Goal: Task Accomplishment & Management: Use online tool/utility

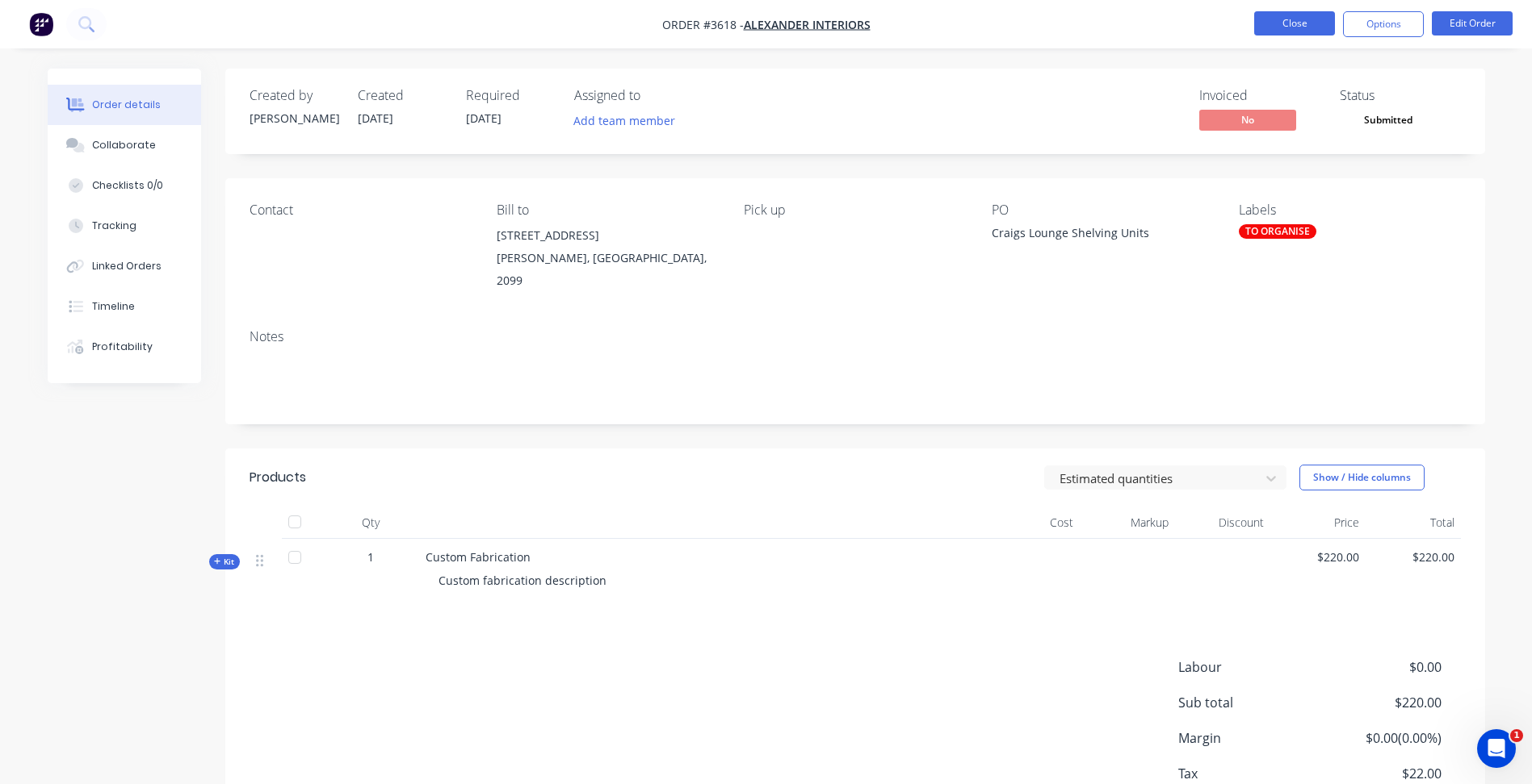
click at [1272, 14] on button "Close" at bounding box center [1295, 24] width 81 height 24
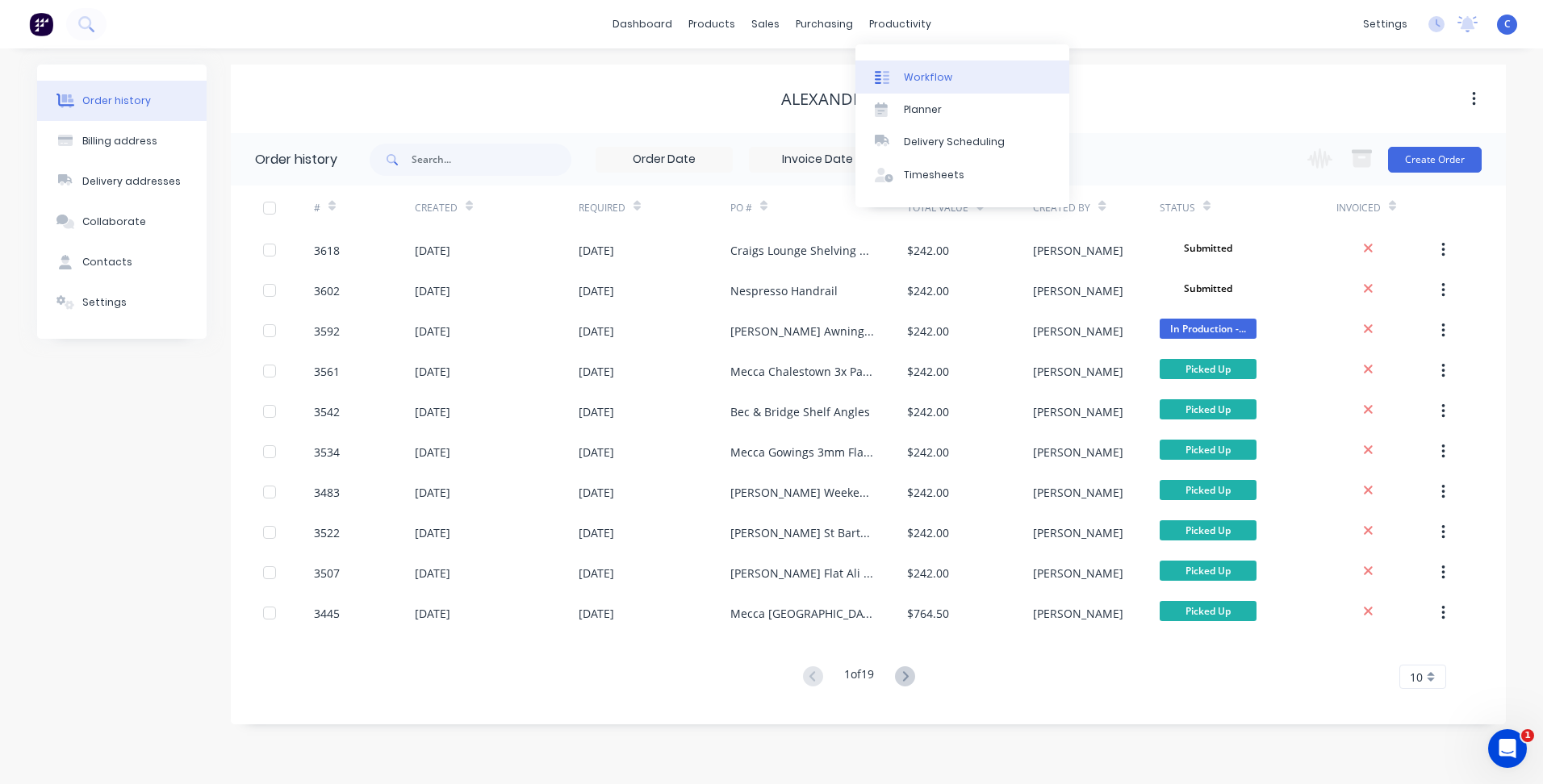
click at [908, 68] on link "Workflow" at bounding box center [962, 76] width 214 height 32
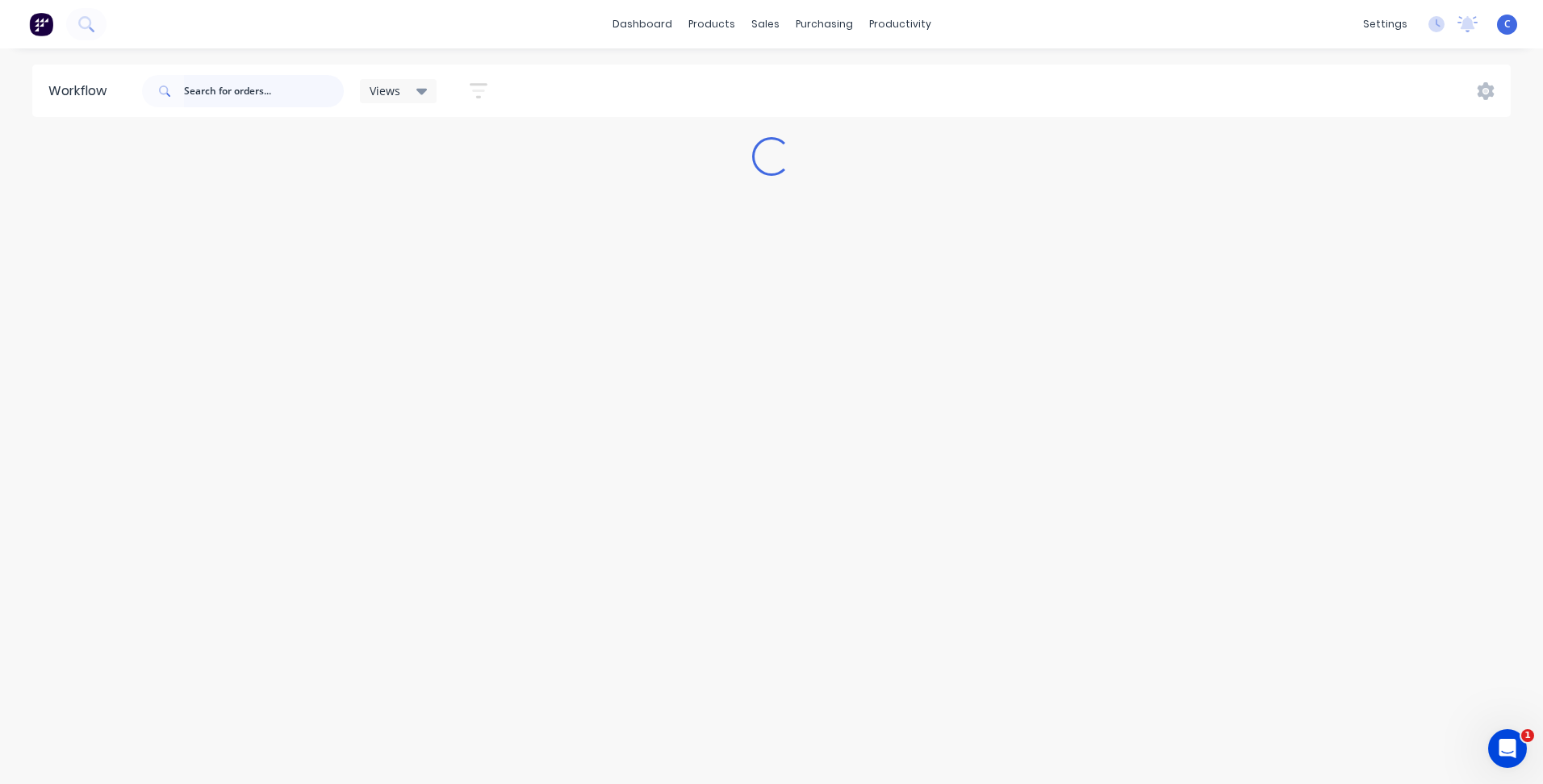
click at [284, 89] on input "text" at bounding box center [264, 91] width 160 height 32
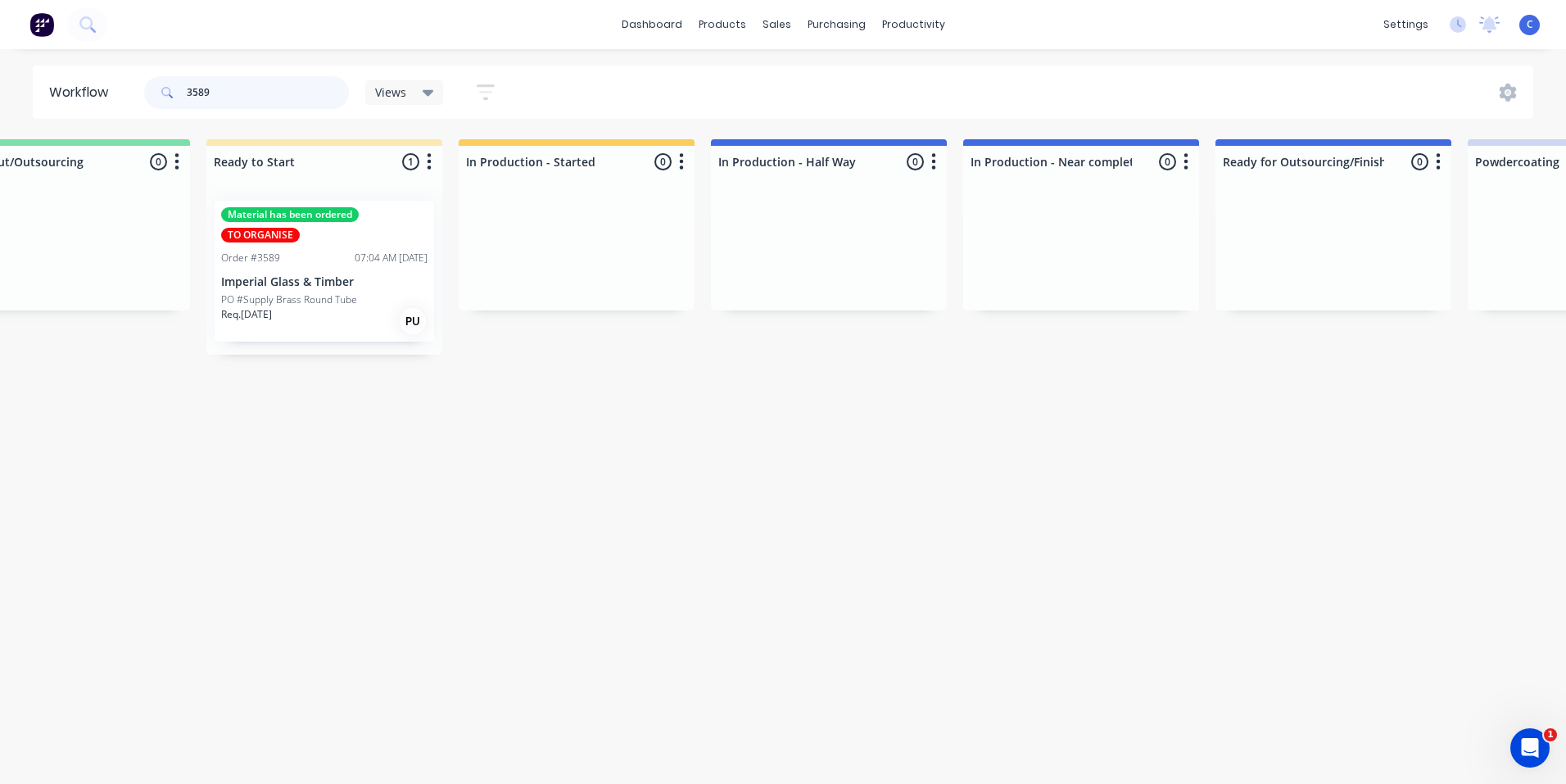
scroll to position [0, 1157]
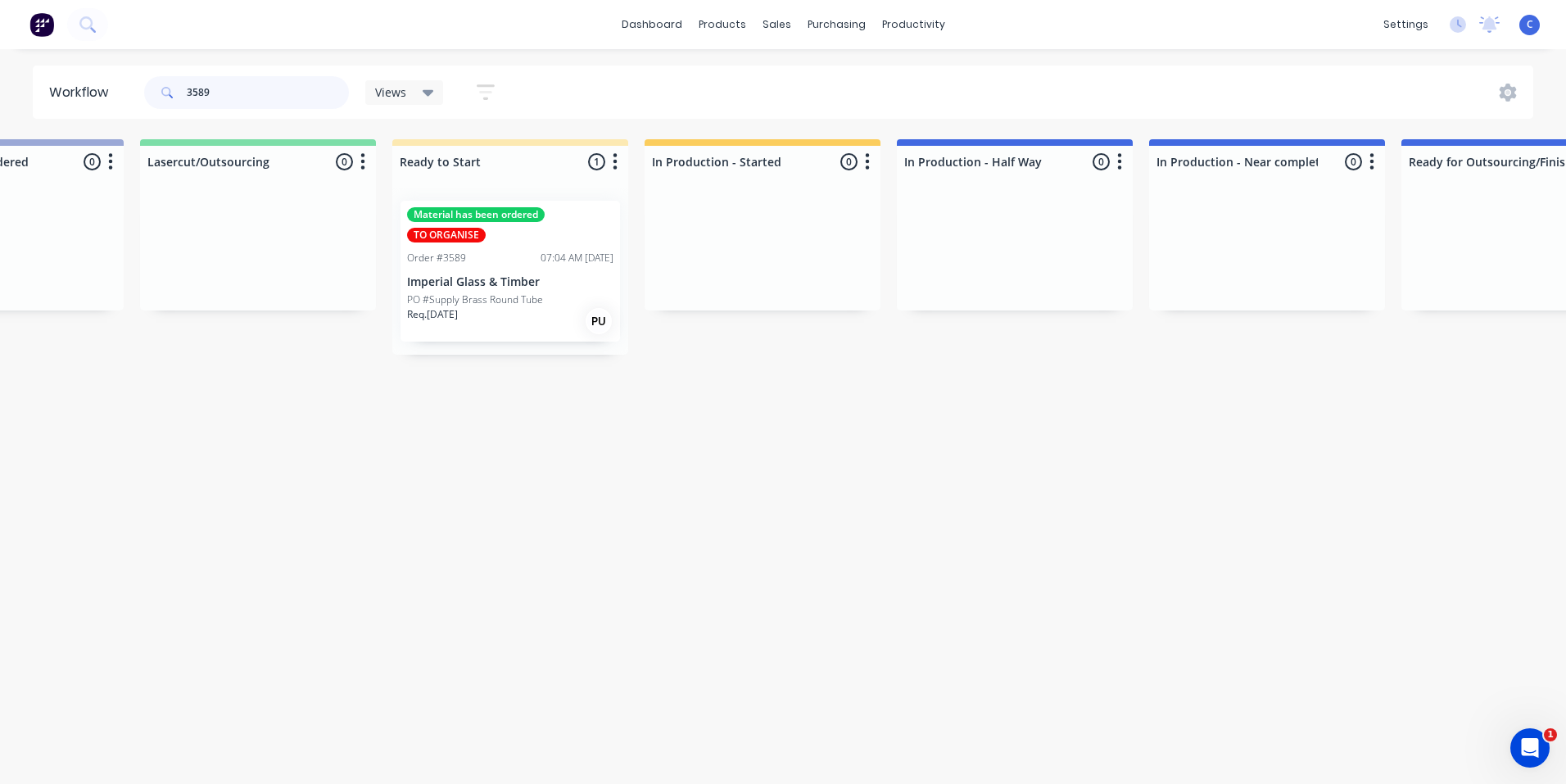
type input "3589"
click at [503, 265] on div "Order #3589 07:04 AM [DATE]" at bounding box center [510, 257] width 206 height 14
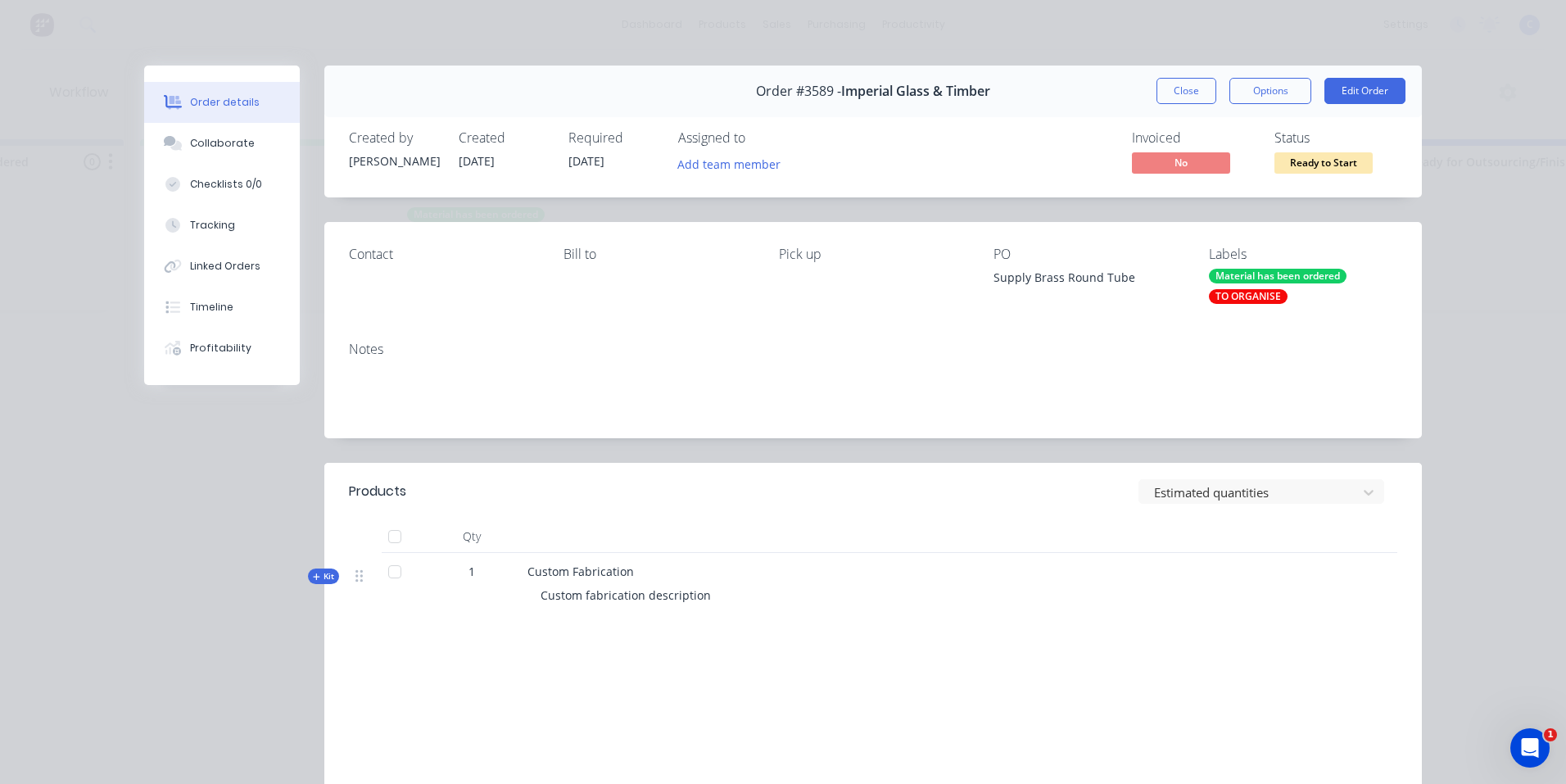
click at [1283, 269] on div "Material has been ordered" at bounding box center [1278, 275] width 138 height 14
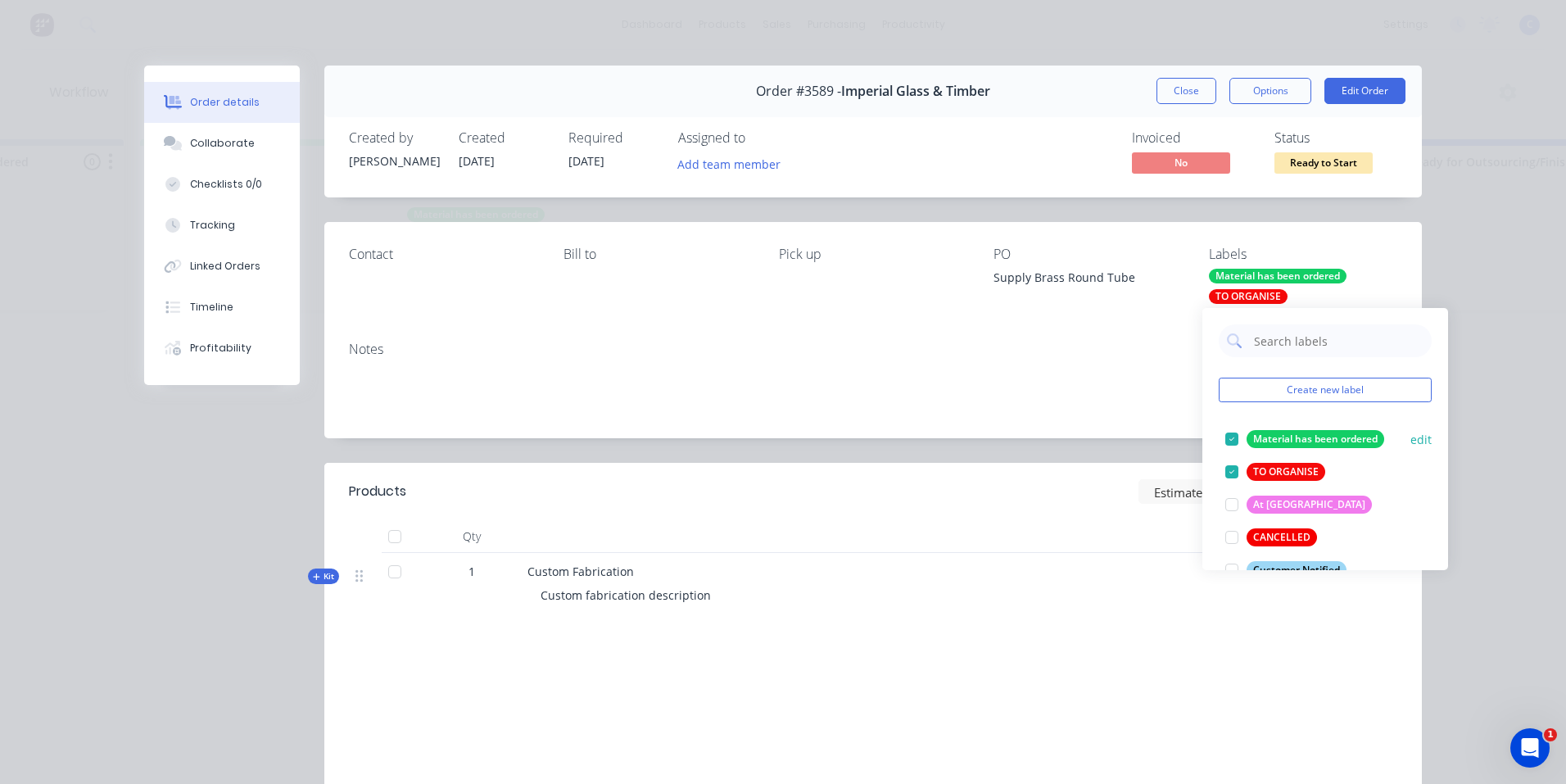
click at [1298, 437] on div "Material has been ordered" at bounding box center [1316, 438] width 138 height 18
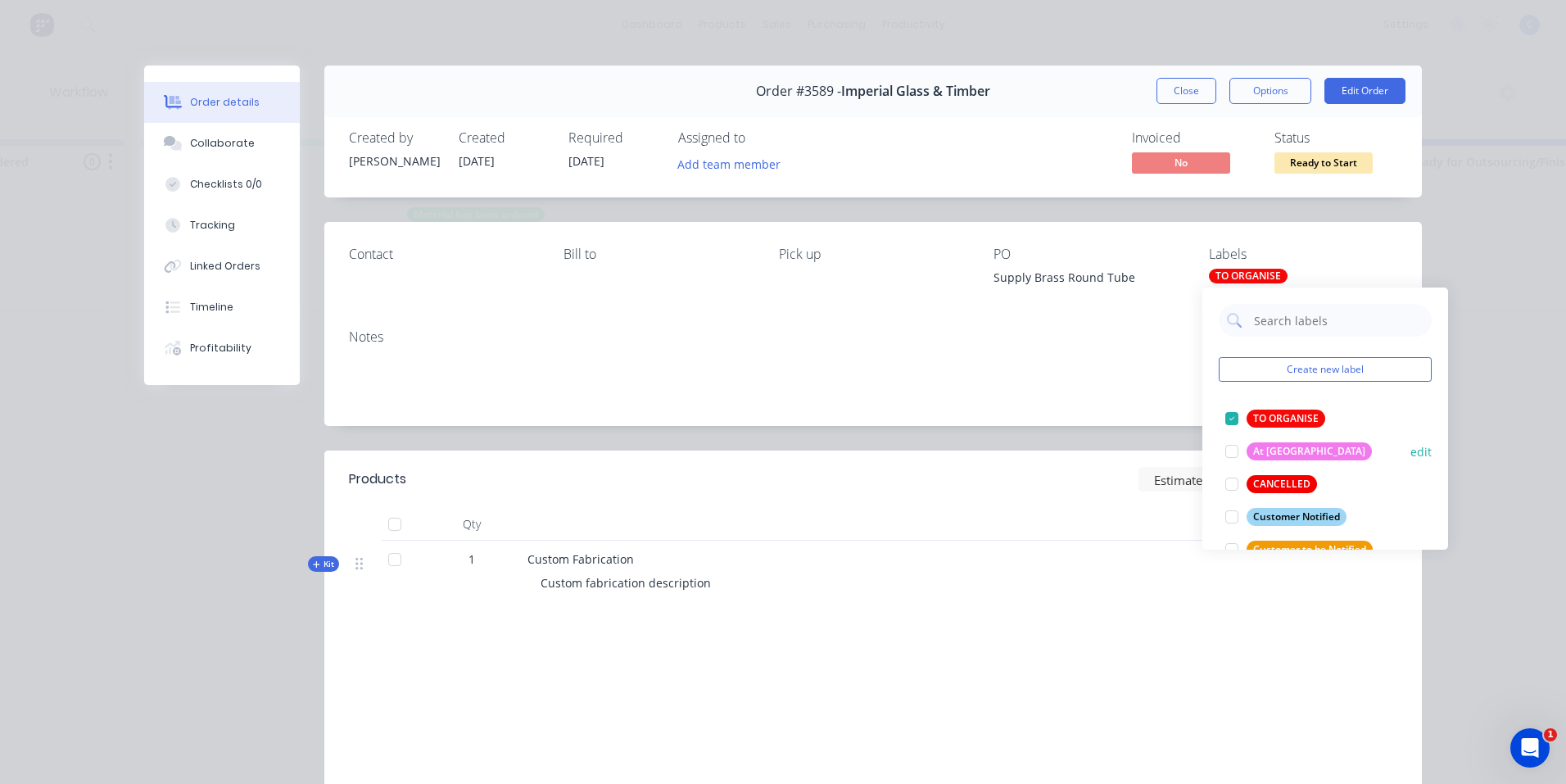
click at [1290, 416] on div "TO ORGANISE" at bounding box center [1286, 418] width 78 height 18
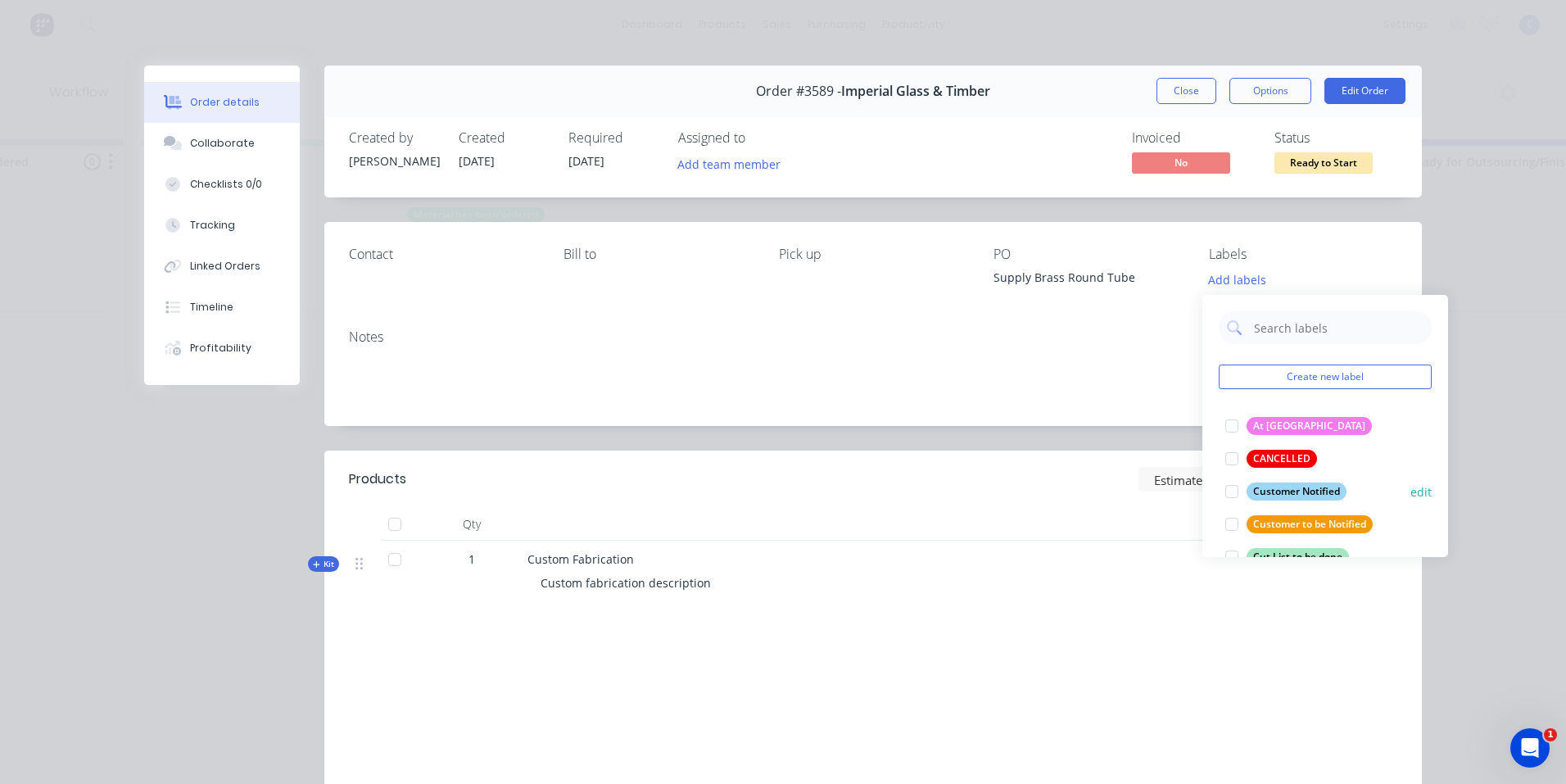
click at [1313, 491] on div "Customer Notified" at bounding box center [1297, 491] width 100 height 18
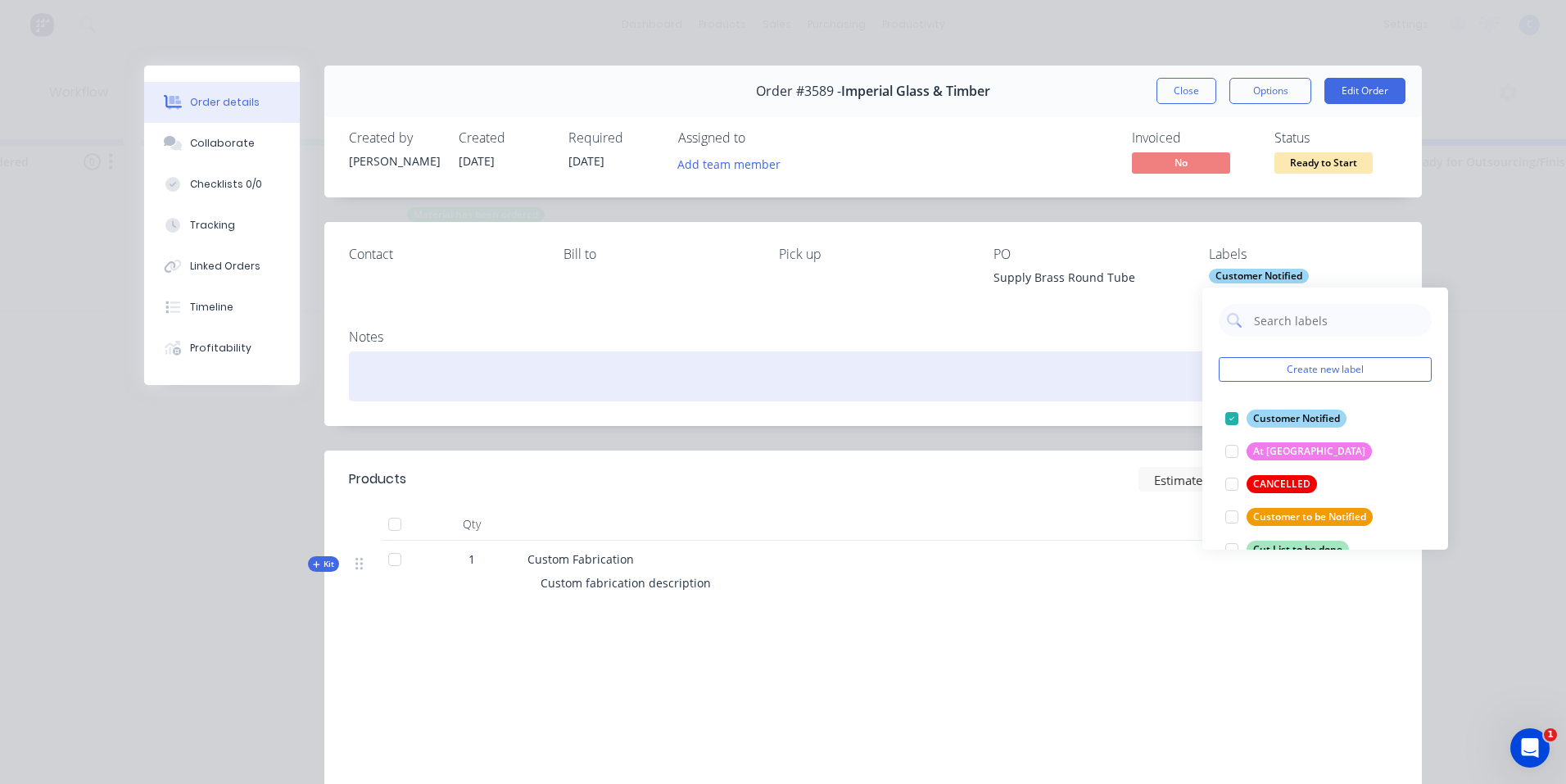
drag, startPoint x: 998, startPoint y: 367, endPoint x: 1112, endPoint y: 135, distance: 258.5
click at [998, 366] on div at bounding box center [872, 376] width 1048 height 50
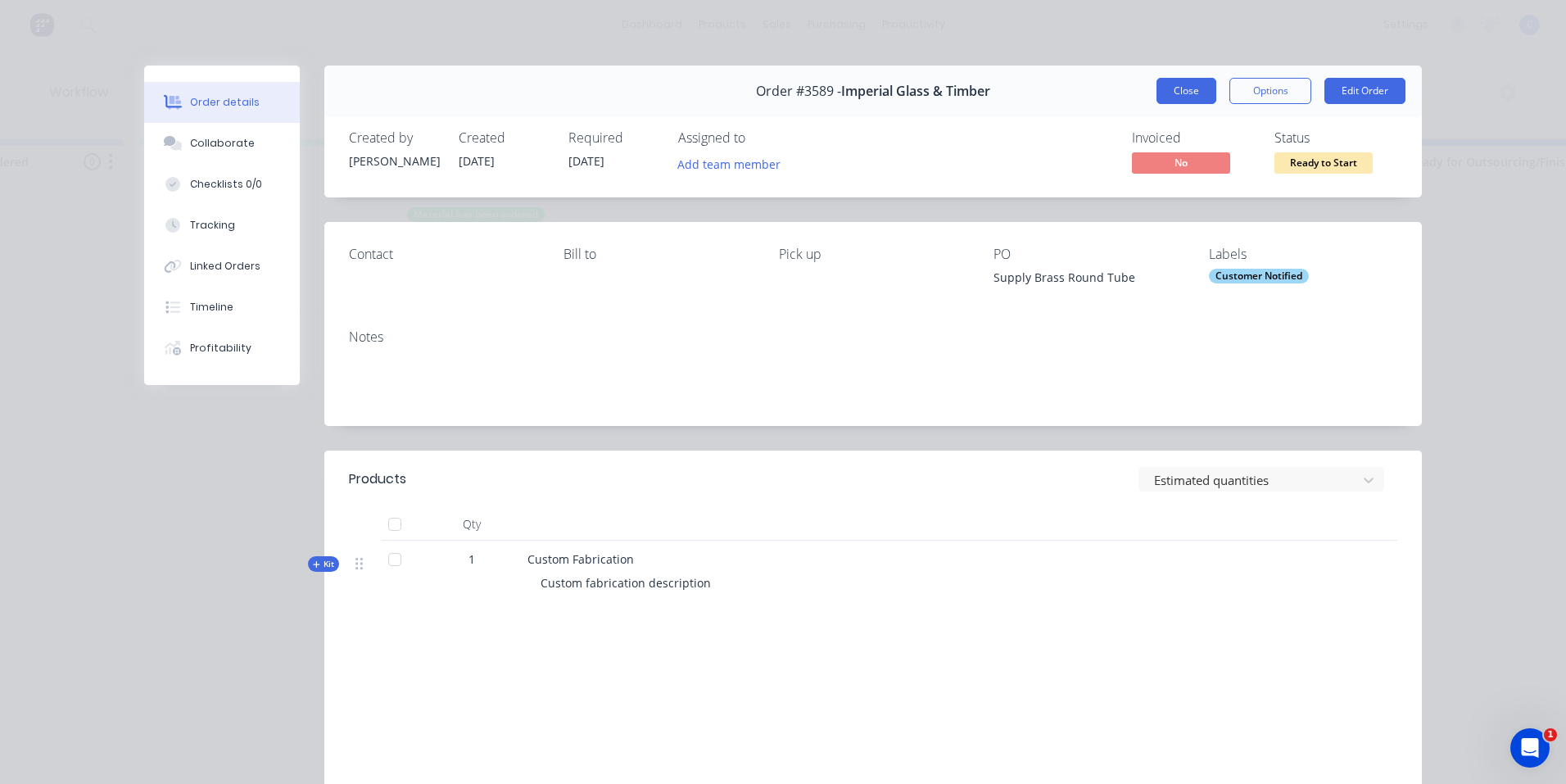
click at [1169, 82] on button "Close" at bounding box center [1187, 90] width 60 height 26
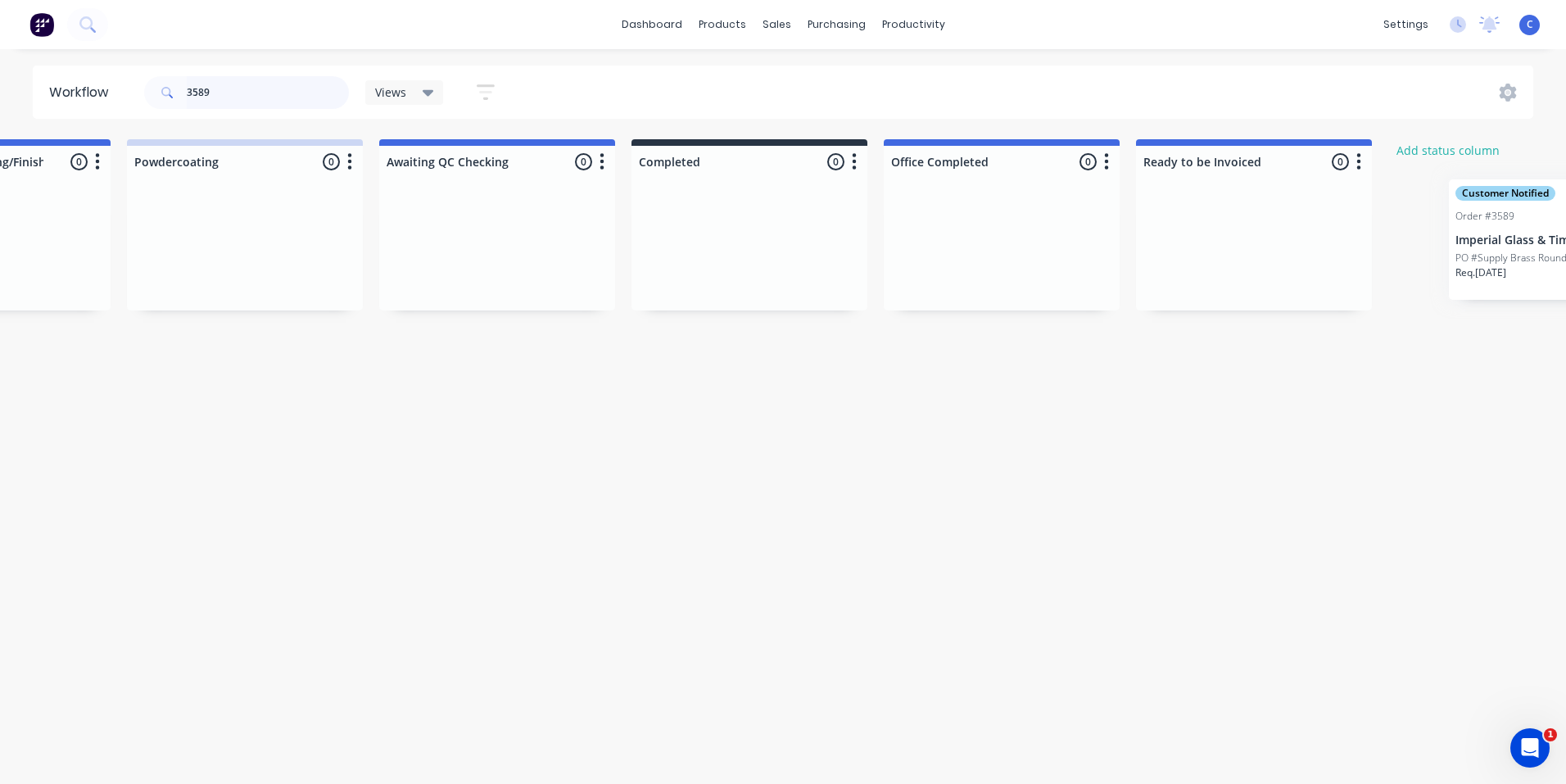
scroll to position [0, 2764]
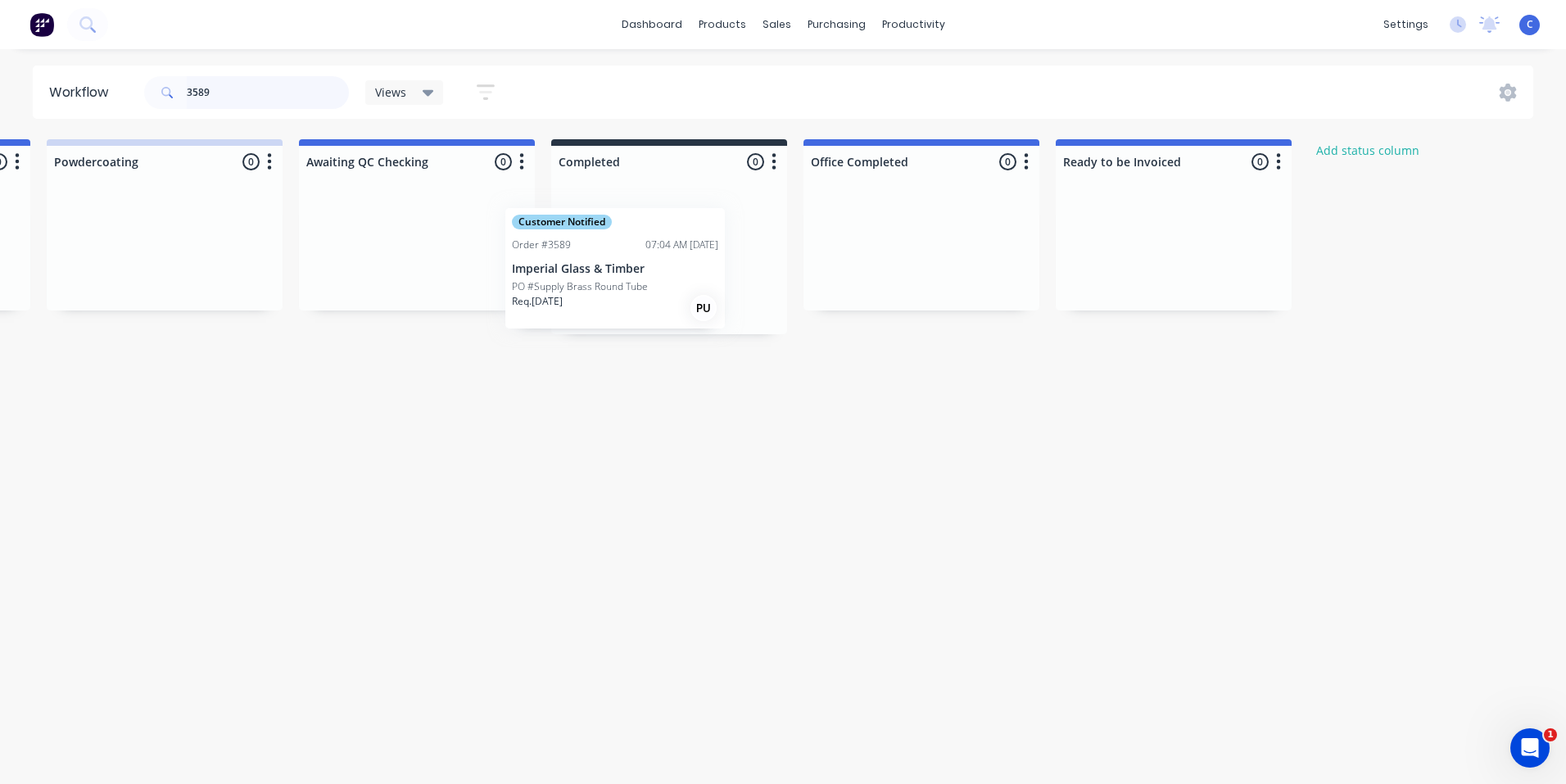
drag, startPoint x: 518, startPoint y: 285, endPoint x: 635, endPoint y: 286, distance: 117.0
